Goal: Find specific page/section: Find specific page/section

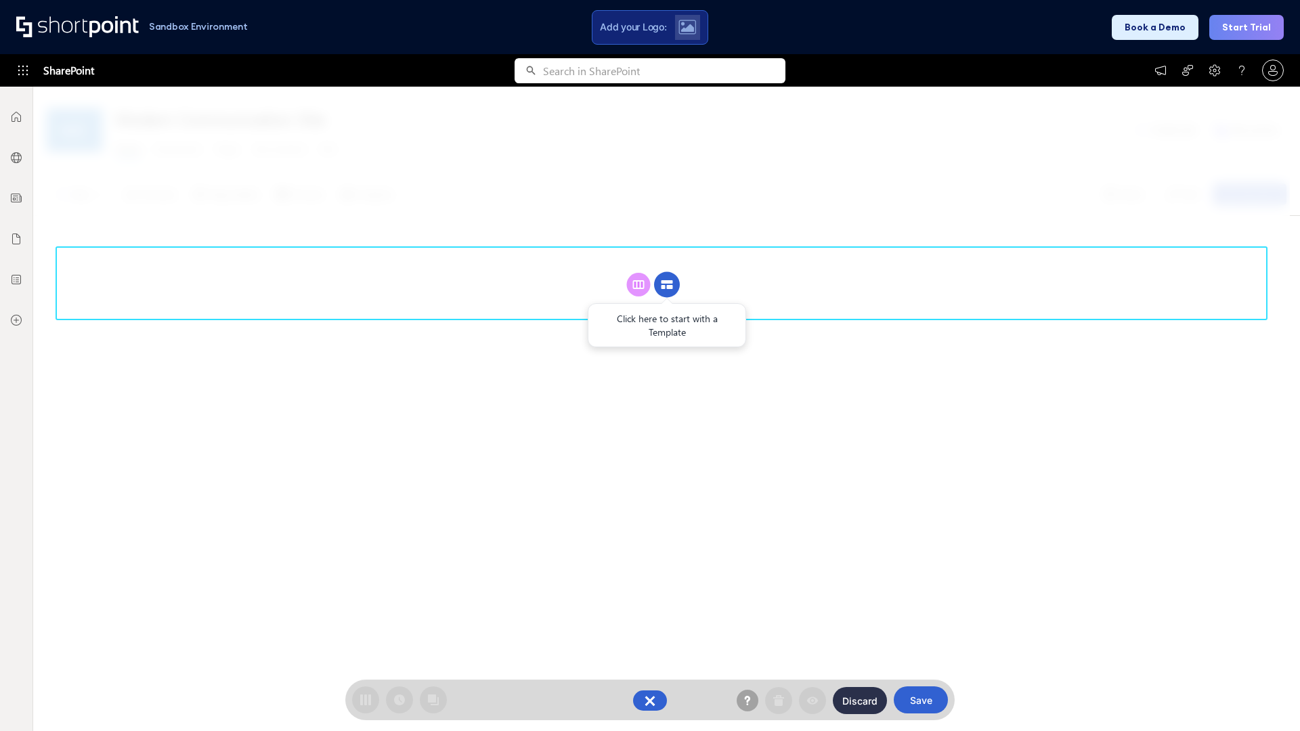
click at [667, 284] on circle at bounding box center [667, 285] width 26 height 26
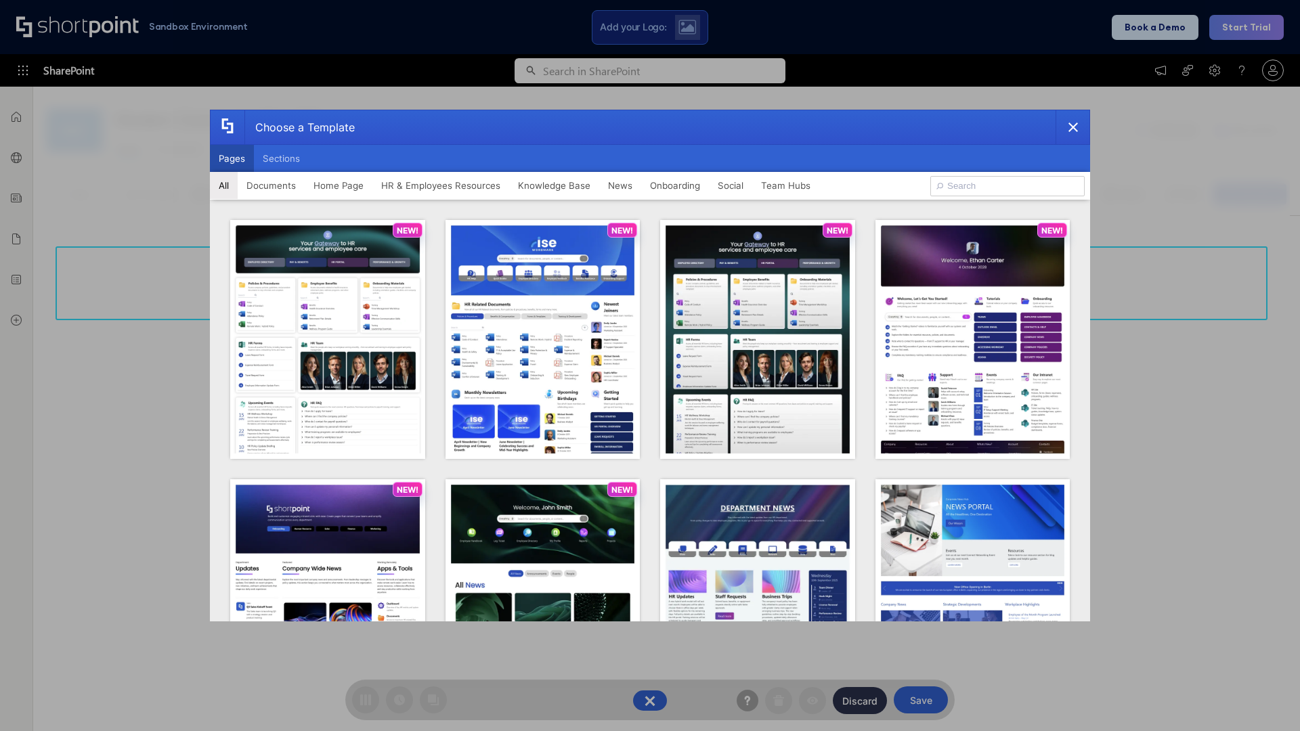
click at [232, 158] on button "Pages" at bounding box center [232, 158] width 44 height 27
type input "Intranet Layout 5"
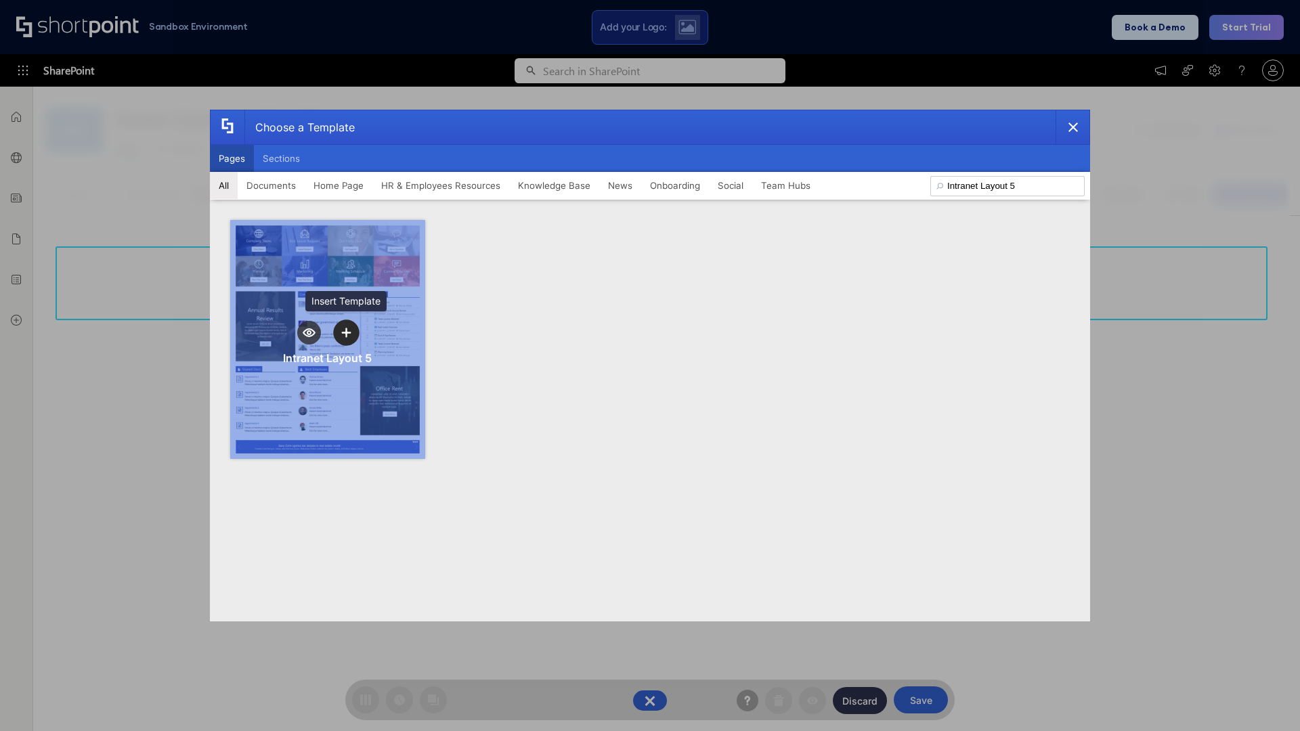
click at [346, 332] on icon "template selector" at bounding box center [345, 332] width 9 height 9
